Goal: Task Accomplishment & Management: Complete application form

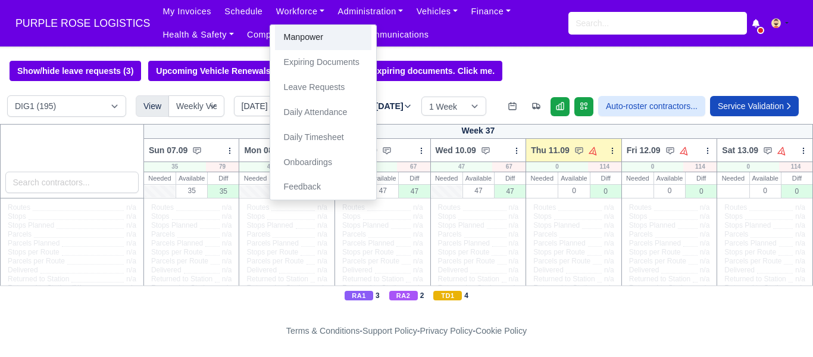
click at [297, 36] on link "Manpower" at bounding box center [323, 37] width 96 height 25
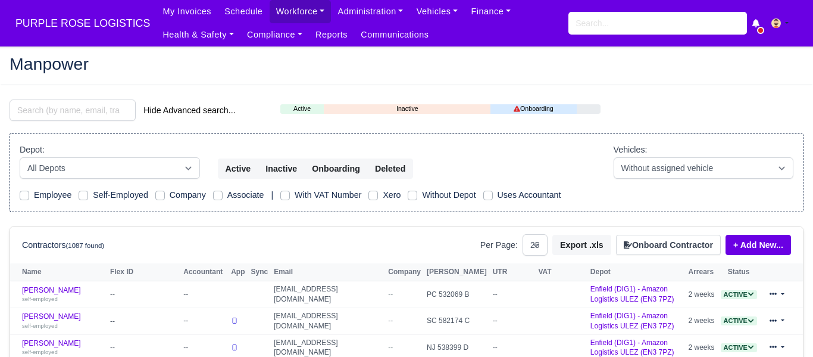
select select "25"
click at [668, 246] on button "Onboard Contractor" at bounding box center [668, 245] width 105 height 20
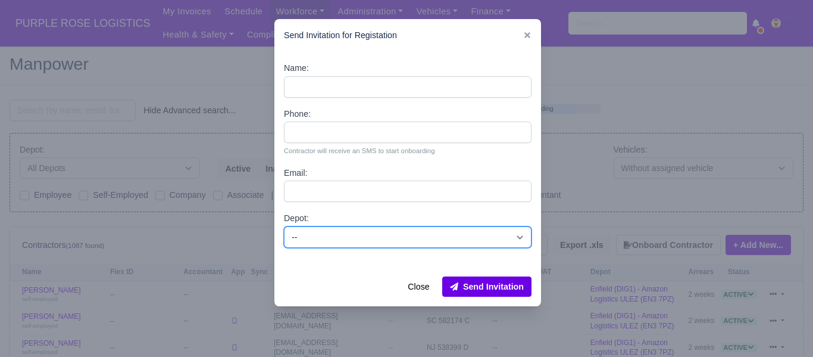
click at [383, 230] on select "-- Enfield (DIG1) - Amazon Logistics ULEZ (EN3 7PZ) Harlow (DHW1) - Amazon Logi…" at bounding box center [408, 236] width 248 height 21
select select "1"
click at [284, 226] on select "-- Enfield (DIG1) - Amazon Logistics ULEZ (EN3 7PZ) Harlow (DHW1) - Amazon Logi…" at bounding box center [408, 236] width 248 height 21
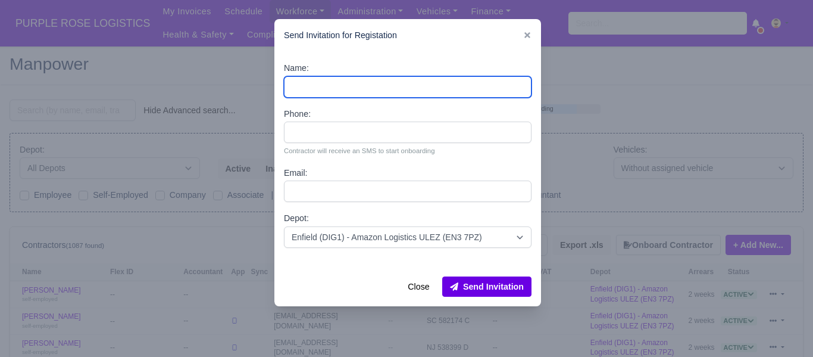
click at [339, 86] on input "Name:" at bounding box center [408, 86] width 248 height 21
paste input "Patrick Izana"
type input "Patrick Izana"
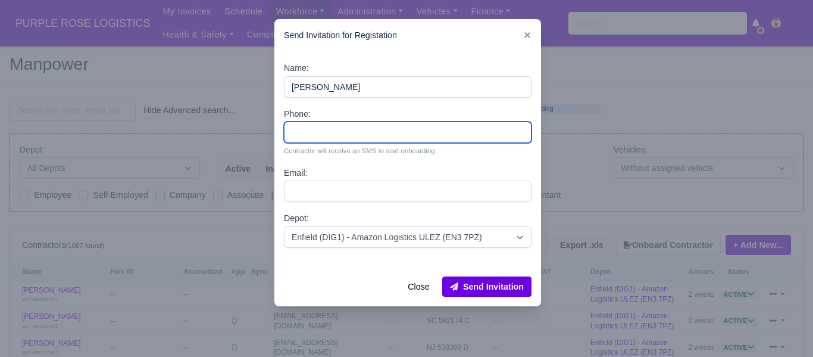
click at [321, 134] on input "Phone:" at bounding box center [408, 131] width 248 height 21
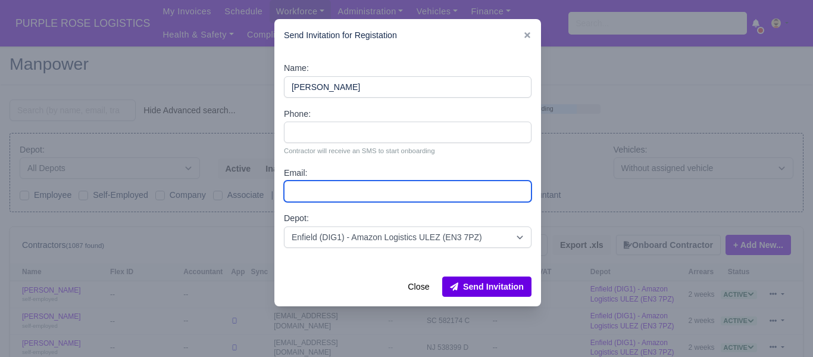
click at [326, 193] on input "Email:" at bounding box center [408, 190] width 248 height 21
click at [333, 195] on input "Email:" at bounding box center [408, 190] width 248 height 21
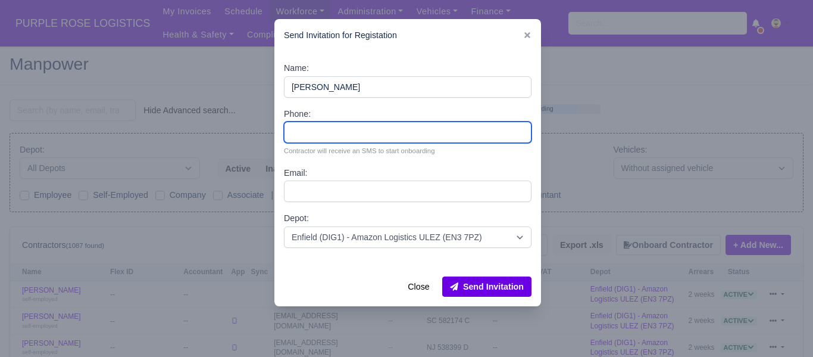
click at [329, 133] on input "Phone:" at bounding box center [408, 131] width 248 height 21
paste input "7438174199"
type input "7438174199"
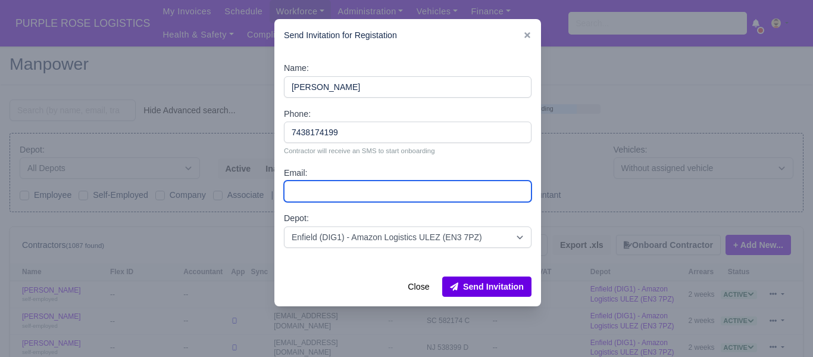
click at [321, 189] on input "Email:" at bounding box center [408, 190] width 248 height 21
paste input "patientliberdado3@gmail.com"
type input "patientliberdado3@gmail.com"
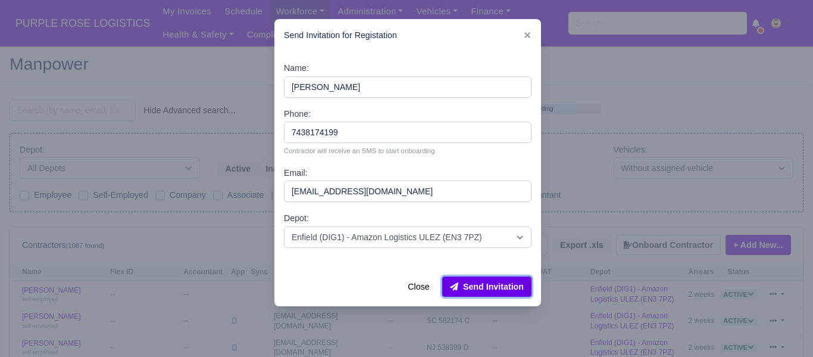
drag, startPoint x: 500, startPoint y: 283, endPoint x: 686, endPoint y: 194, distance: 205.8
click at [500, 282] on button "Send Invitation" at bounding box center [486, 286] width 89 height 20
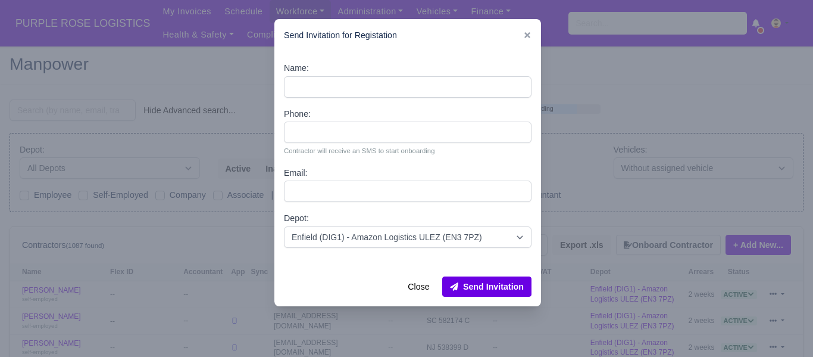
click at [85, 108] on div at bounding box center [406, 178] width 813 height 357
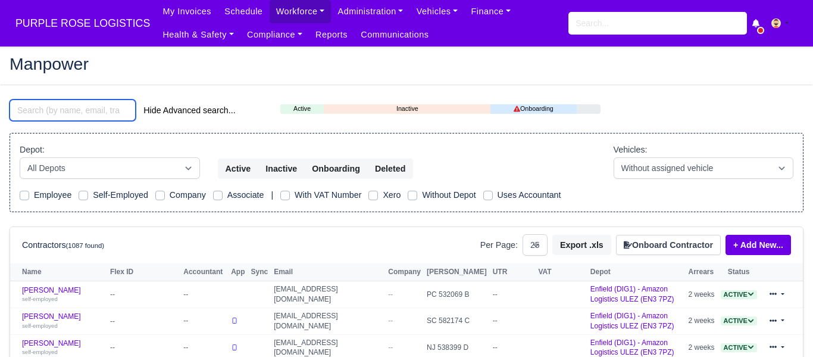
drag, startPoint x: 82, startPoint y: 109, endPoint x: 73, endPoint y: 96, distance: 15.7
click at [82, 109] on input "search" at bounding box center [73, 109] width 126 height 21
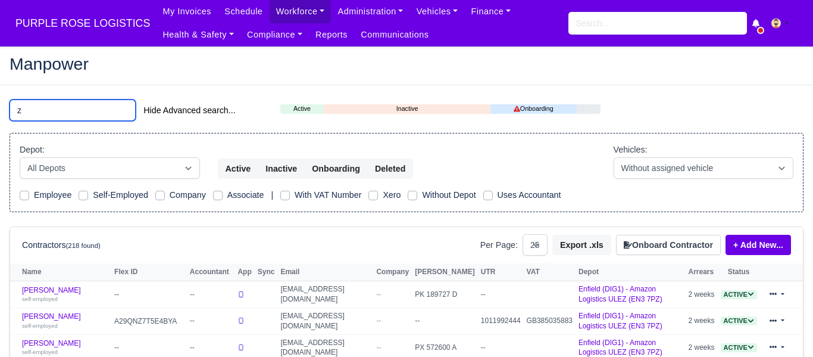
type input "z"
click at [43, 108] on input "z" at bounding box center [73, 109] width 126 height 21
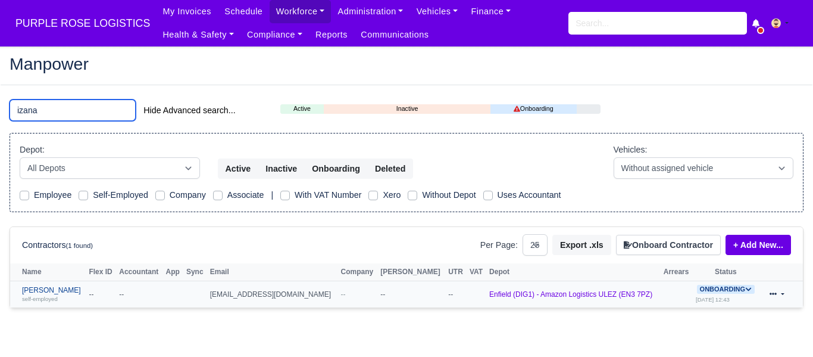
type input "izana"
click at [61, 292] on link "Patrick Izana self-employed" at bounding box center [52, 294] width 61 height 17
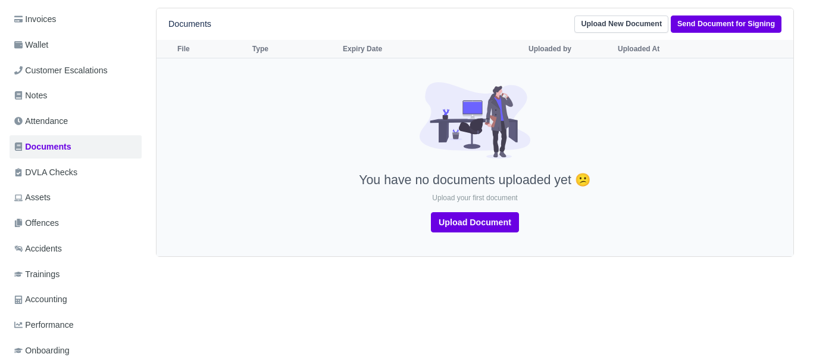
scroll to position [177, 0]
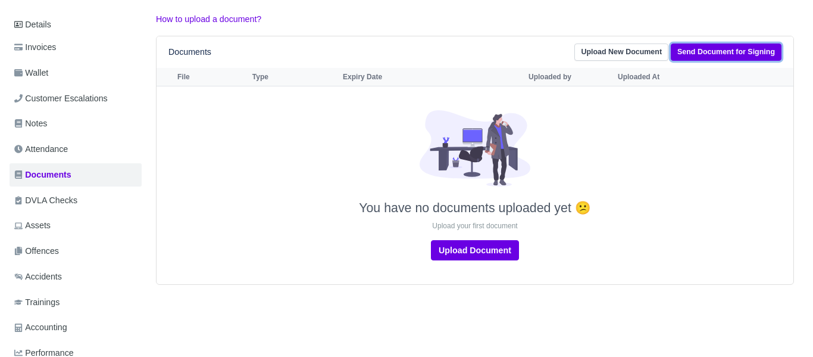
click at [720, 54] on link "Send Document for Signing" at bounding box center [726, 51] width 111 height 17
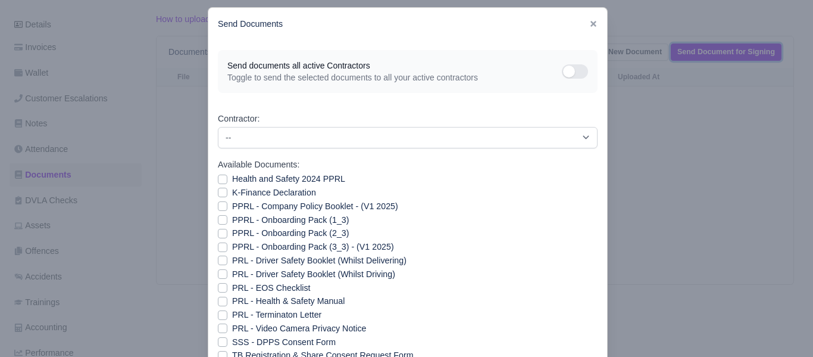
scroll to position [20, 0]
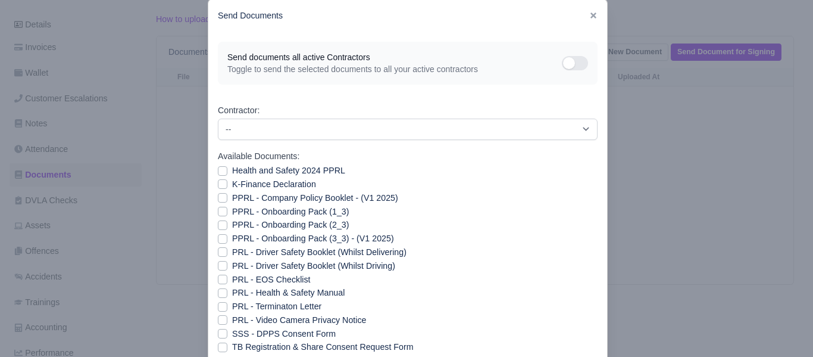
drag, startPoint x: 464, startPoint y: 14, endPoint x: 467, endPoint y: 1, distance: 13.4
click at [467, 1] on div "Send Documents" at bounding box center [407, 15] width 399 height 33
click at [232, 331] on label "SSS - DPPS Consent Form" at bounding box center [284, 334] width 104 height 14
click at [224, 331] on input "SSS - DPPS Consent Form" at bounding box center [223, 332] width 10 height 10
checkbox input "true"
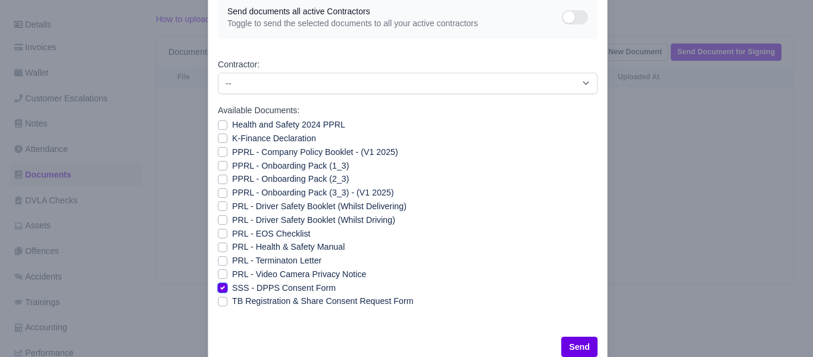
scroll to position [65, 0]
drag, startPoint x: 571, startPoint y: 343, endPoint x: 445, endPoint y: 190, distance: 198.8
click at [570, 340] on button "Send" at bounding box center [579, 347] width 36 height 20
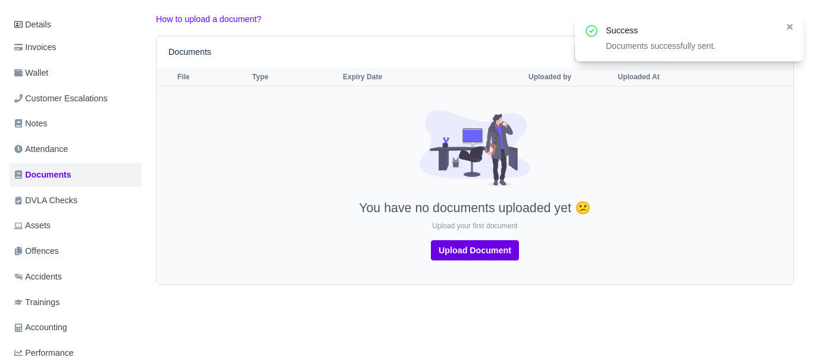
click at [276, 196] on div "You have no documents uploaded yet 😕 Upload your first document Upload Document" at bounding box center [475, 185] width 631 height 150
